Goal: Information Seeking & Learning: Learn about a topic

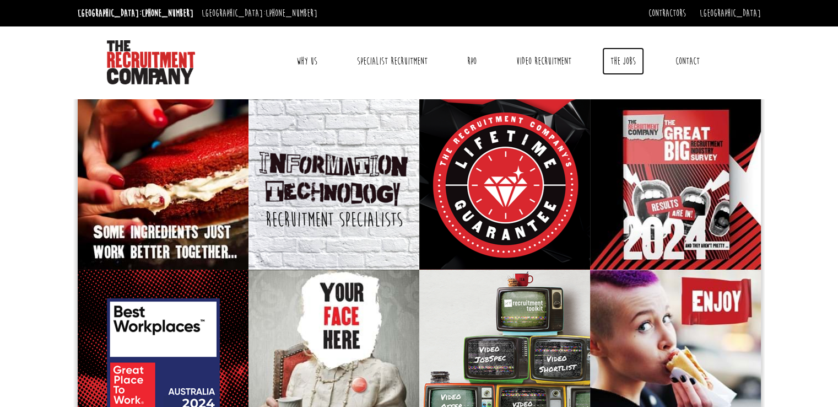
click at [626, 53] on link "The Jobs" at bounding box center [624, 61] width 42 height 28
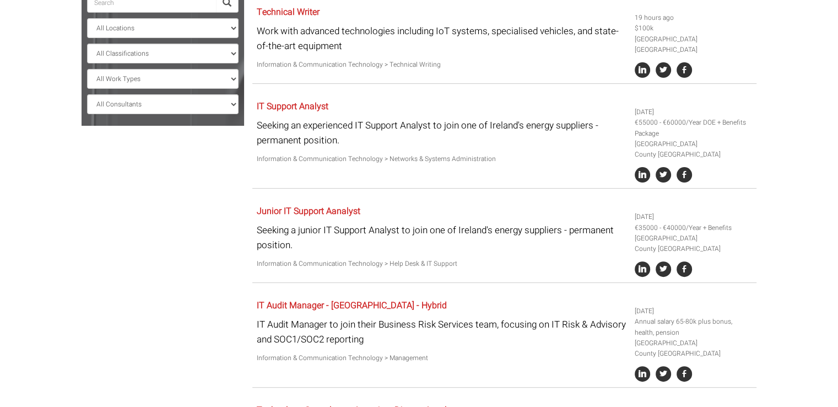
scroll to position [261, 0]
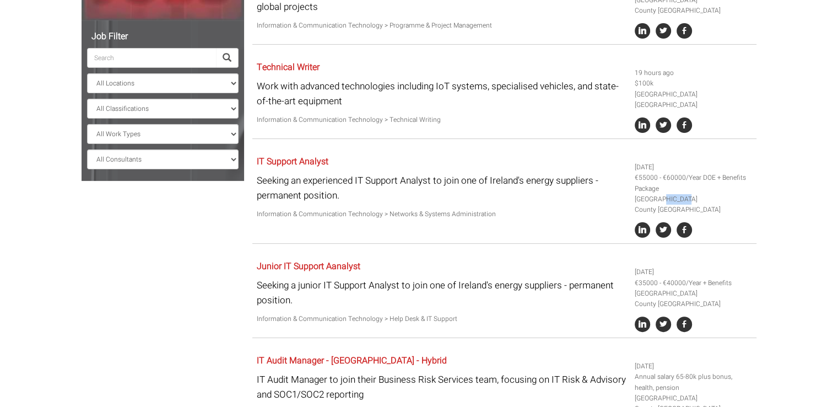
drag, startPoint x: 632, startPoint y: 189, endPoint x: 658, endPoint y: 187, distance: 25.9
click at [658, 187] on div "5 days ago €55000 - €60000/Year DOE + Benefits Package Ireland County Dublin" at bounding box center [694, 197] width 126 height 92
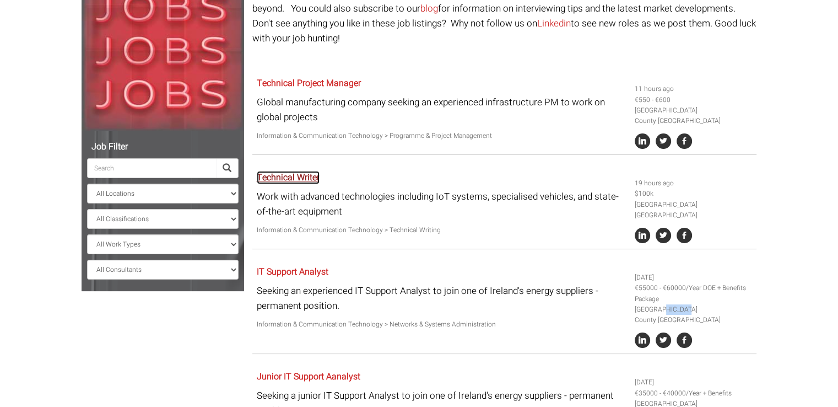
scroll to position [95, 0]
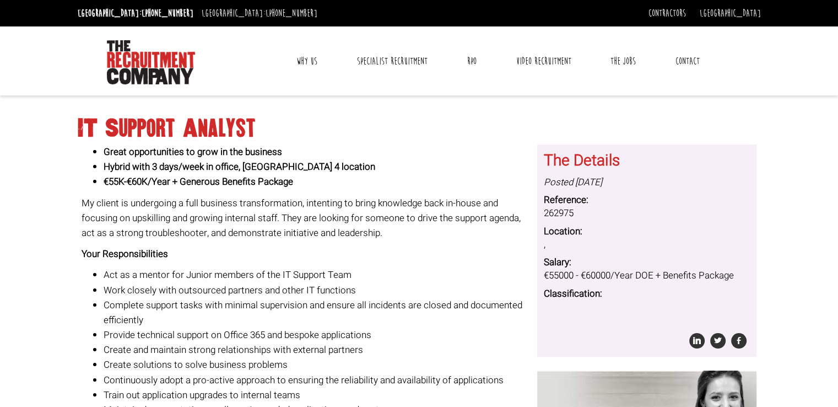
click at [260, 167] on strong "Hybrid with 3 days/week in office, Dublin 4 location" at bounding box center [240, 167] width 272 height 14
copy strong "[GEOGRAPHIC_DATA]"
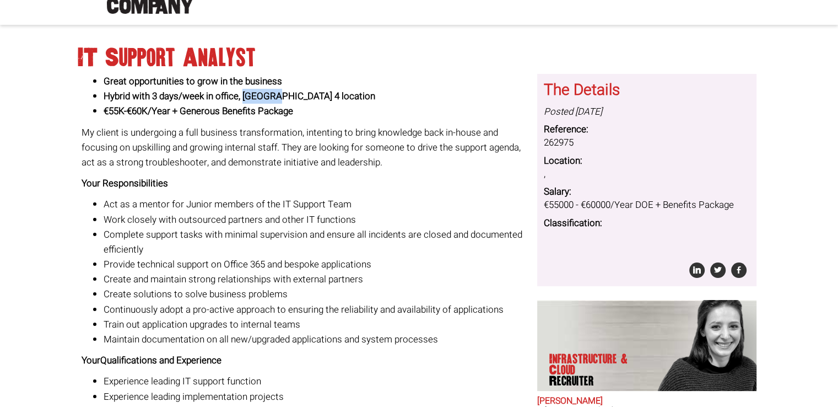
scroll to position [55, 0]
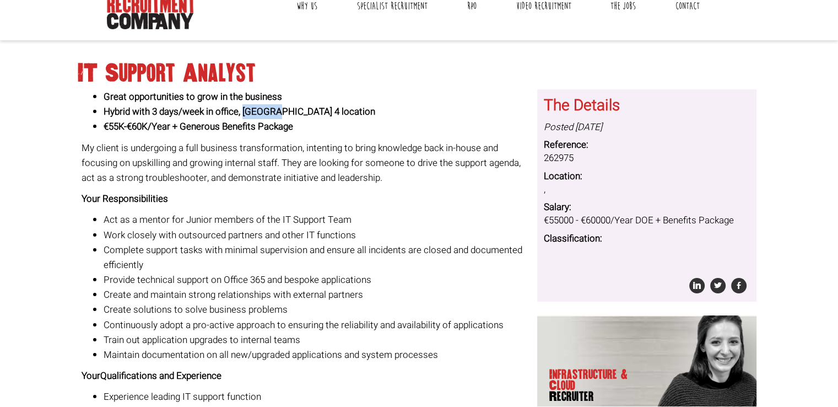
copy strong "[GEOGRAPHIC_DATA]"
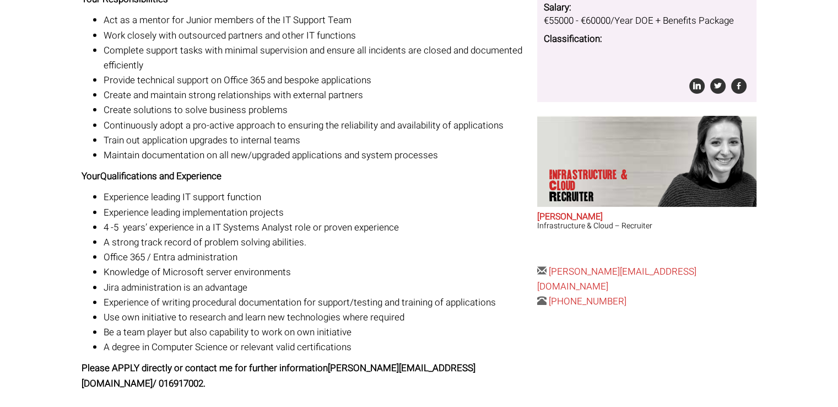
scroll to position [365, 0]
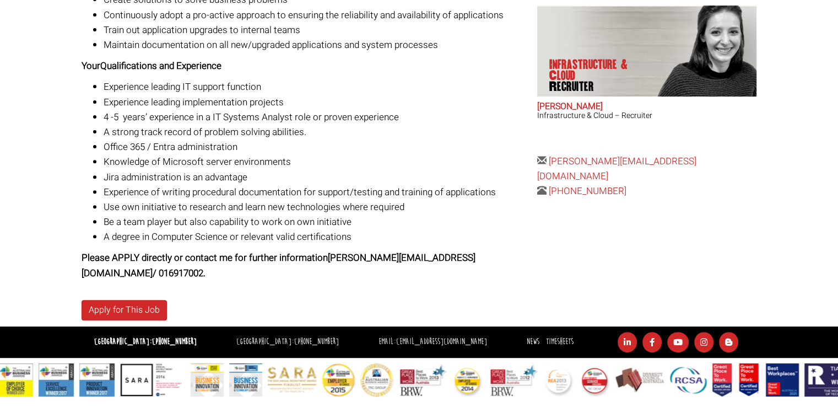
drag, startPoint x: 306, startPoint y: 341, endPoint x: 223, endPoint y: 341, distance: 83.8
click at [223, 341] on ul "Sydney: +61 2 8346 6700 Dublin: +353 1 697 2548 Email: hello@therecruitmentcomp…" at bounding box center [418, 342] width 686 height 20
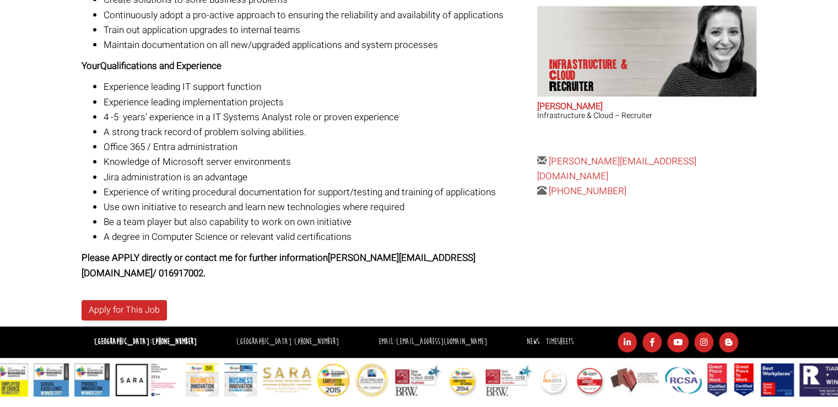
copy li "Dublin: +353 1 697 2548"
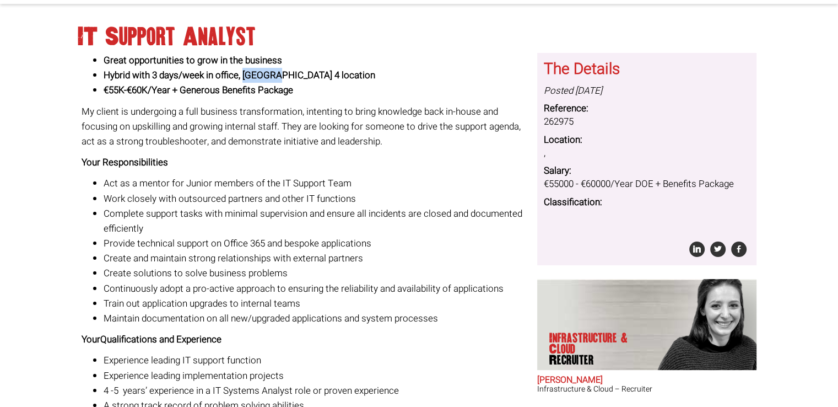
scroll to position [89, 0]
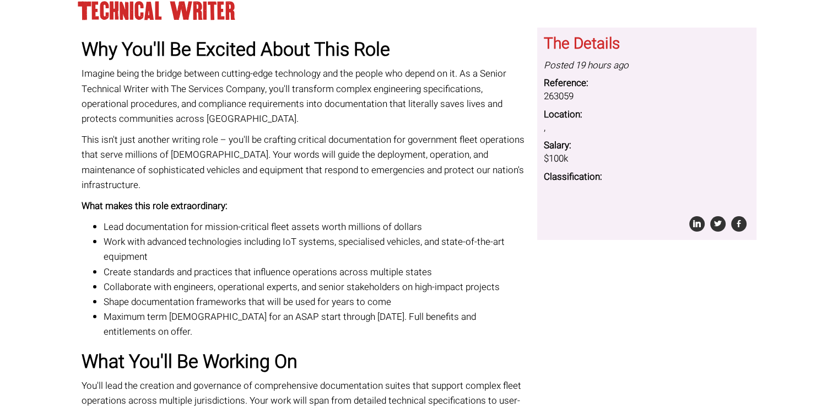
scroll to position [110, 0]
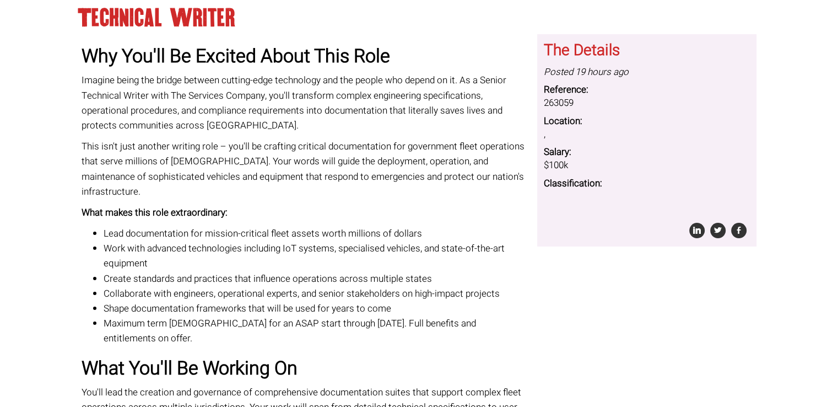
drag, startPoint x: 82, startPoint y: 78, endPoint x: 253, endPoint y: 322, distance: 298.1
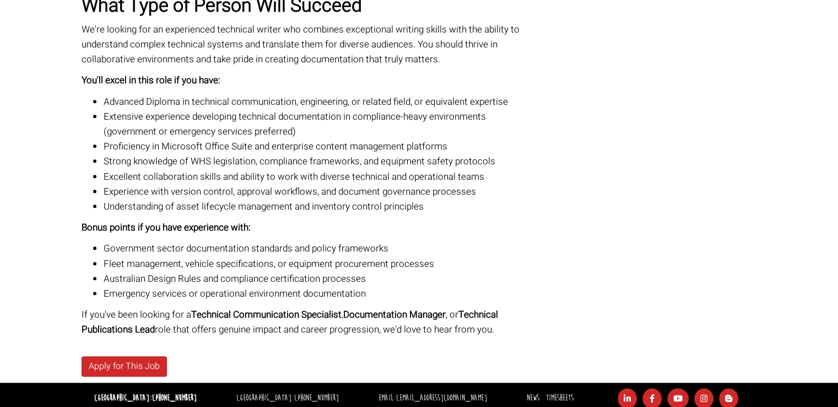
scroll to position [827, 0]
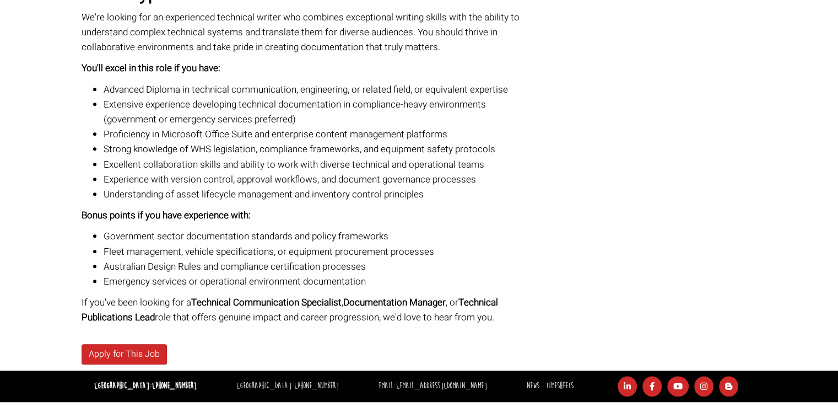
click at [218, 142] on li "Strong knowledge of WHS legislation, compliance frameworks, and equipment safet…" at bounding box center [317, 149] width 426 height 15
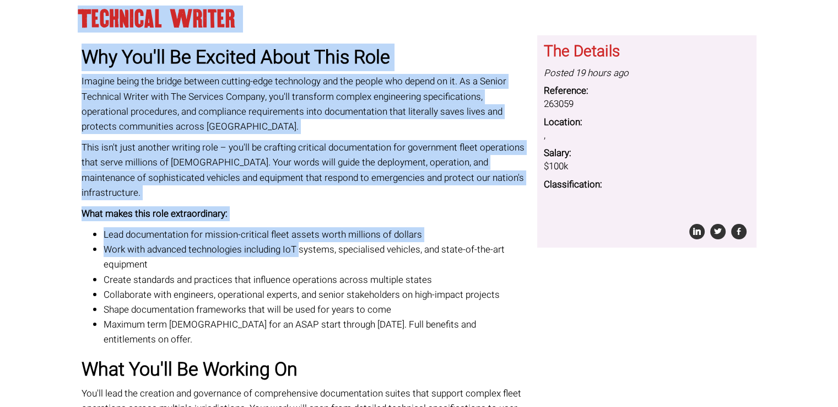
scroll to position [110, 0]
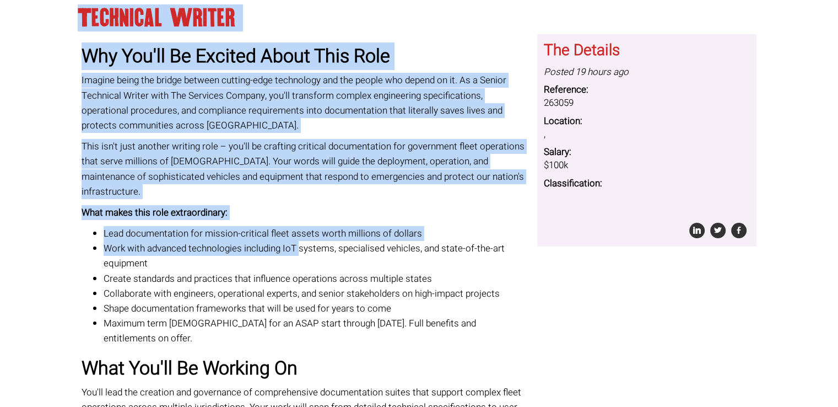
drag, startPoint x: 73, startPoint y: 125, endPoint x: 299, endPoint y: 236, distance: 252.7
click at [282, 241] on li "Work with advanced technologies including IoT systems, specialised vehicles, an…" at bounding box center [317, 256] width 426 height 30
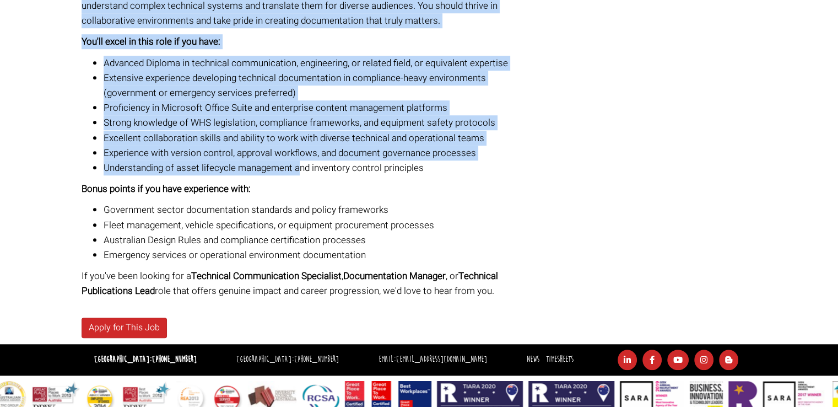
scroll to position [857, 0]
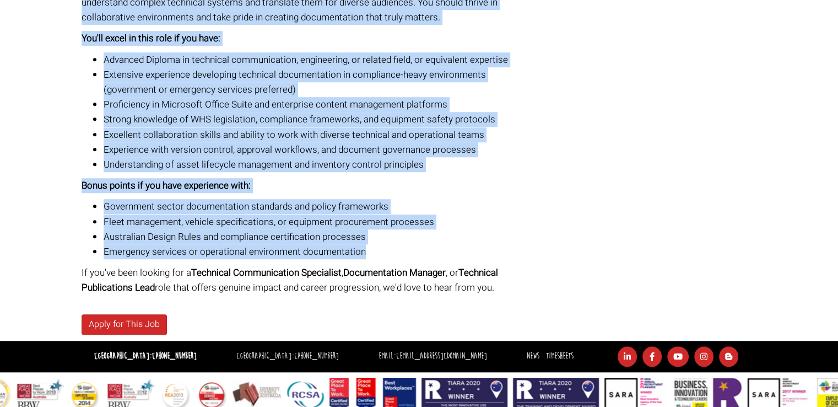
drag, startPoint x: 64, startPoint y: 94, endPoint x: 389, endPoint y: 236, distance: 354.7
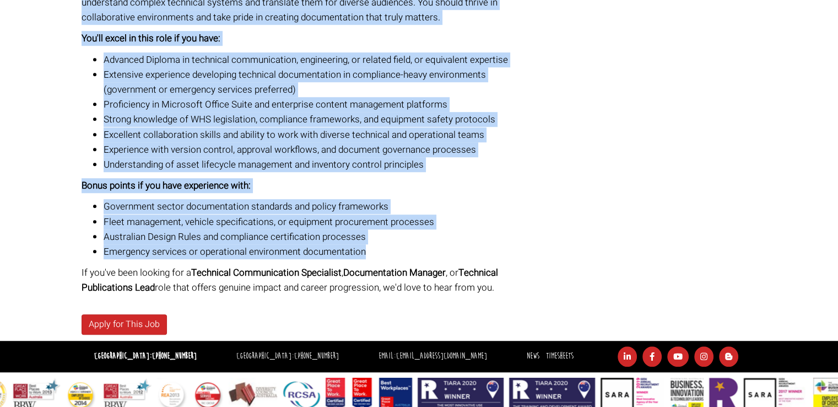
copy div "Loremipsu Dolors Ame Con'ad El Seddoei Tempo Inci Utla Etdolor magna ali enimad…"
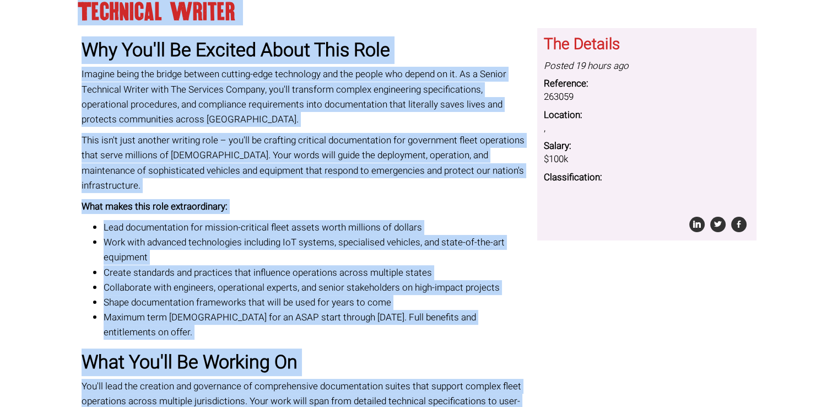
scroll to position [0, 0]
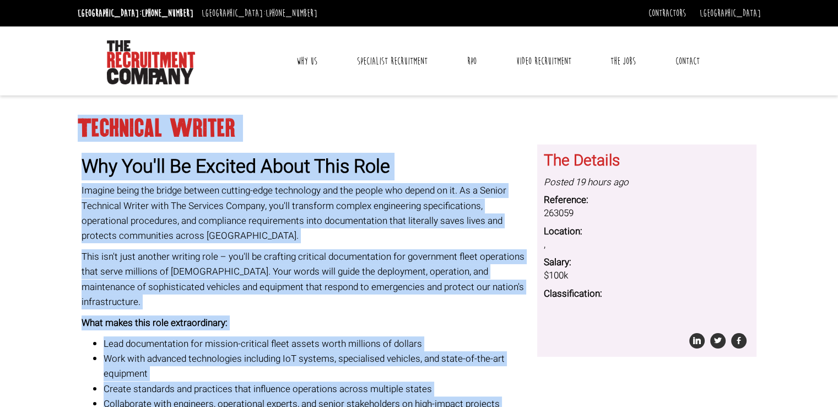
click at [104, 135] on h1 "Technical Writer" at bounding box center [420, 129] width 684 height 20
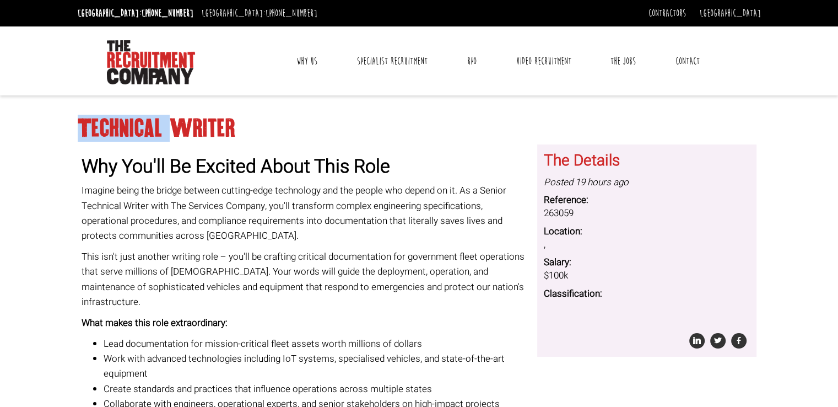
click at [104, 134] on h1 "Technical Writer" at bounding box center [420, 129] width 684 height 20
click at [104, 133] on h1 "Technical Writer" at bounding box center [420, 129] width 684 height 20
drag, startPoint x: 272, startPoint y: 117, endPoint x: 77, endPoint y: 127, distance: 194.8
copy h1 "Technical Writer"
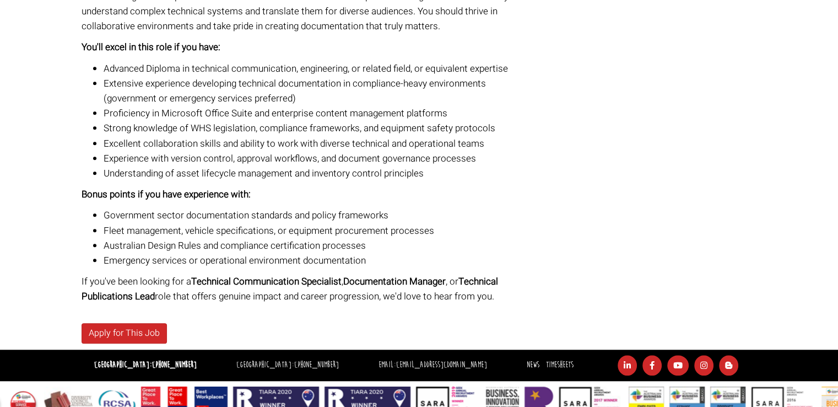
scroll to position [856, 0]
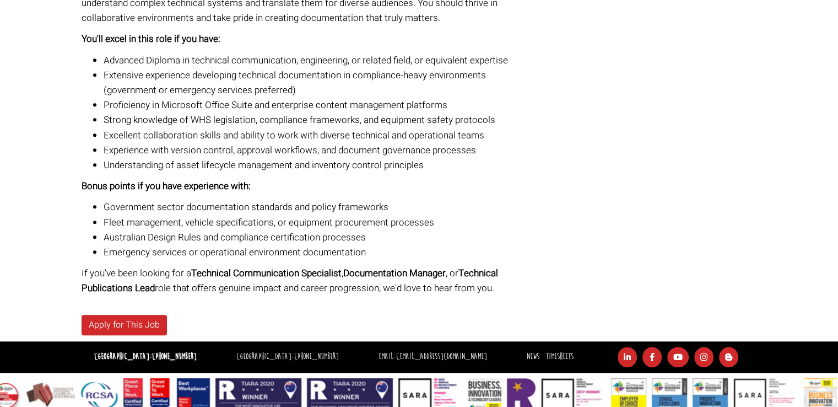
drag, startPoint x: 468, startPoint y: 341, endPoint x: 379, endPoint y: 333, distance: 89.6
click at [379, 347] on ul "[GEOGRAPHIC_DATA]: [PHONE_NUMBER] [GEOGRAPHIC_DATA]: [PHONE_NUMBER] Email: [EMA…" at bounding box center [418, 357] width 686 height 20
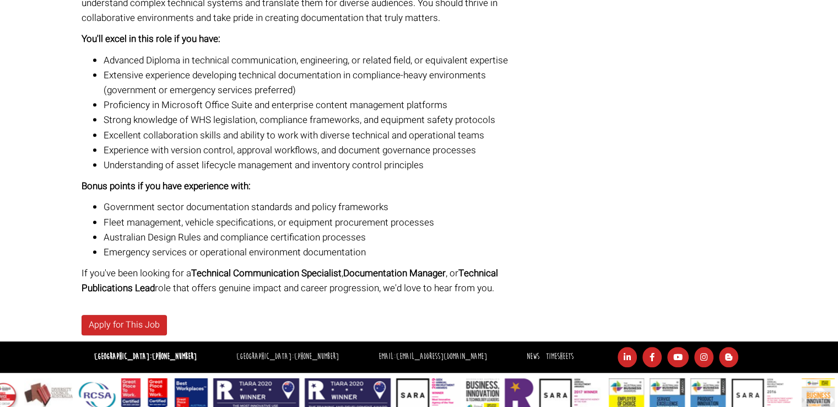
copy link "[DOMAIN_NAME]"
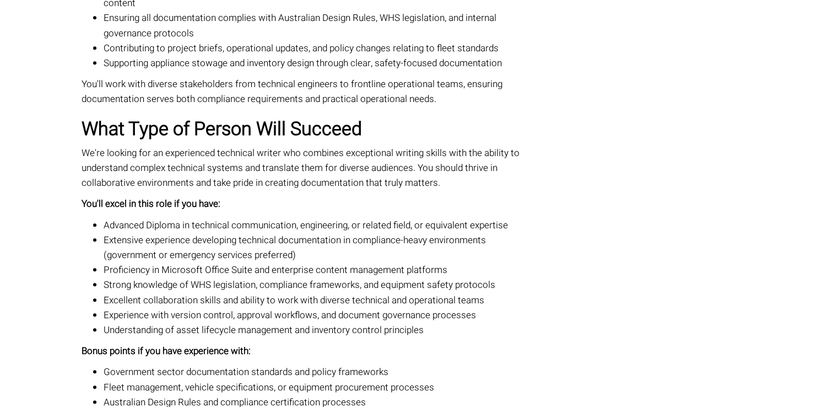
scroll to position [691, 0]
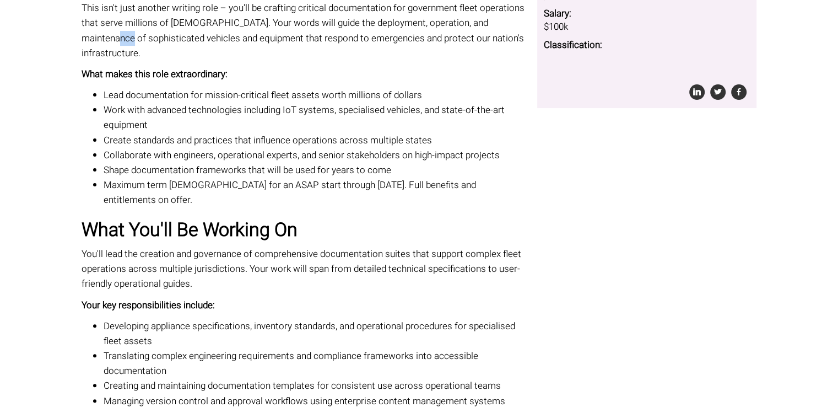
scroll to position [193, 0]
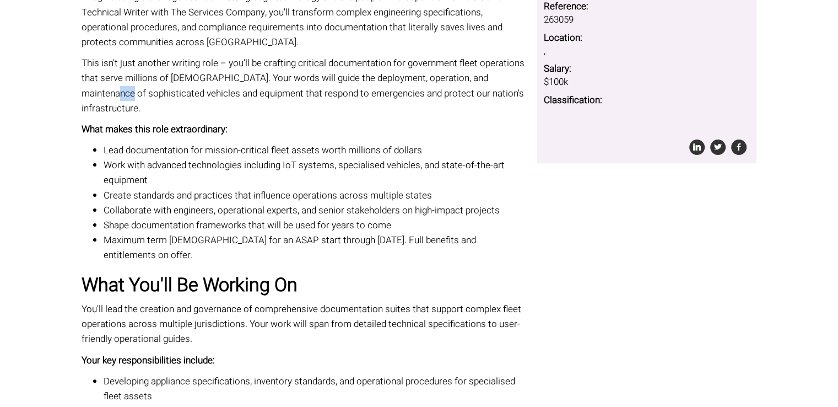
drag, startPoint x: 196, startPoint y: 239, endPoint x: 95, endPoint y: 132, distance: 147.4
click at [95, 143] on ul "Lead documentation for mission-critical fleet assets worth millions of dollars …" at bounding box center [306, 203] width 448 height 120
copy ul "Lead documentation for mission-critical fleet assets worth millions of dollars …"
